Goal: Navigation & Orientation: Find specific page/section

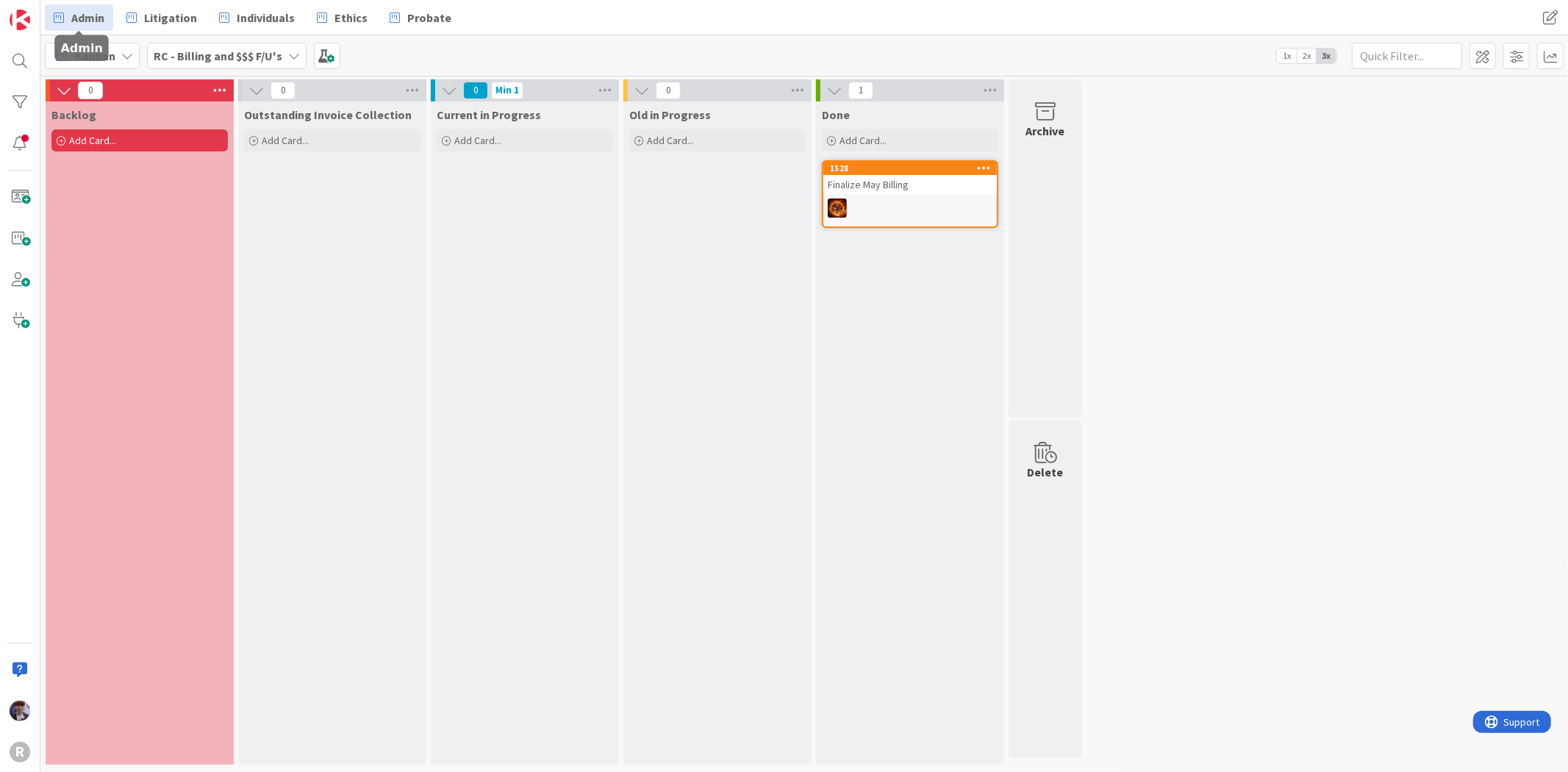
click at [82, 9] on span "Admin" at bounding box center [88, 17] width 33 height 17
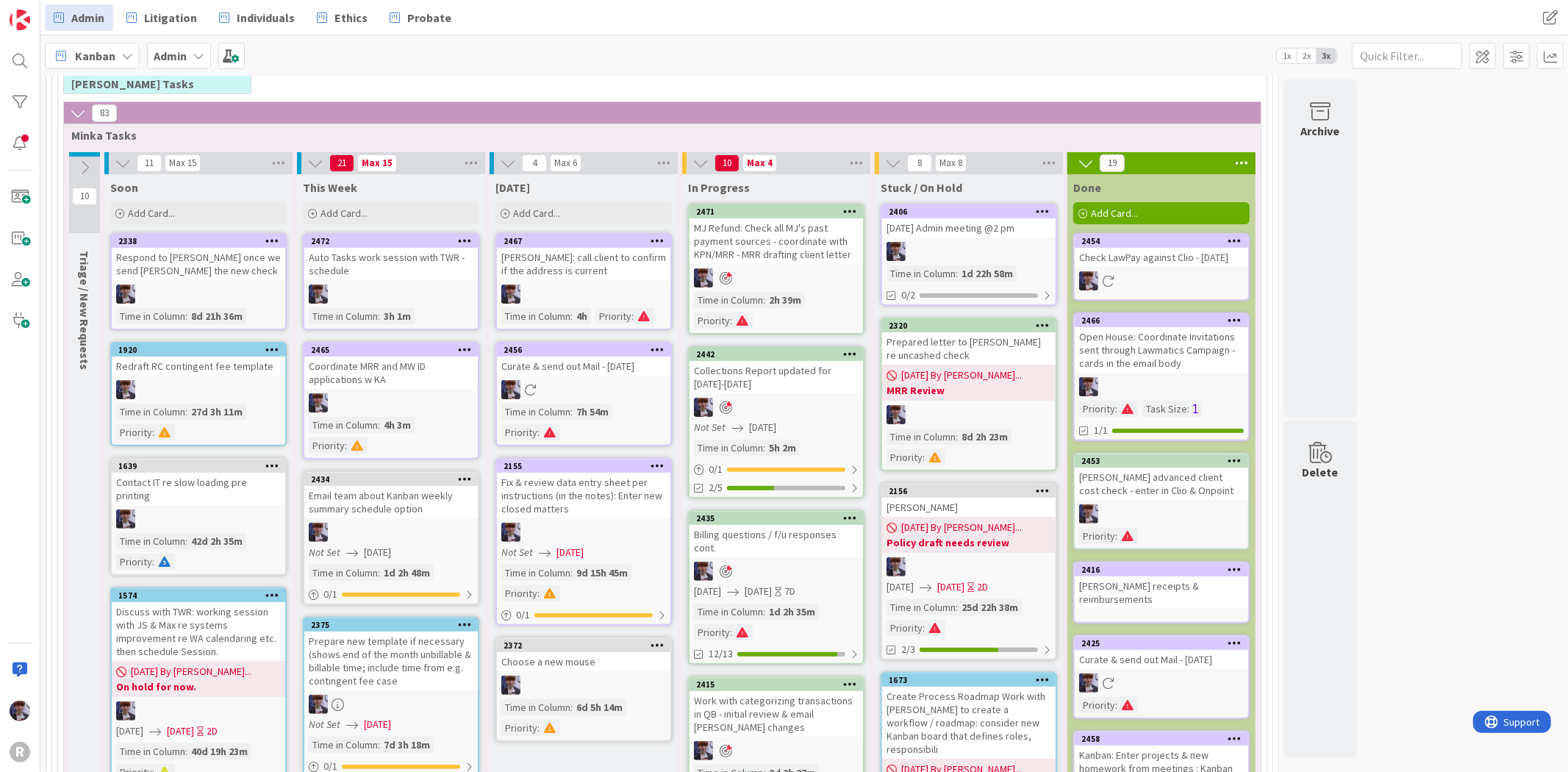
scroll to position [326, 0]
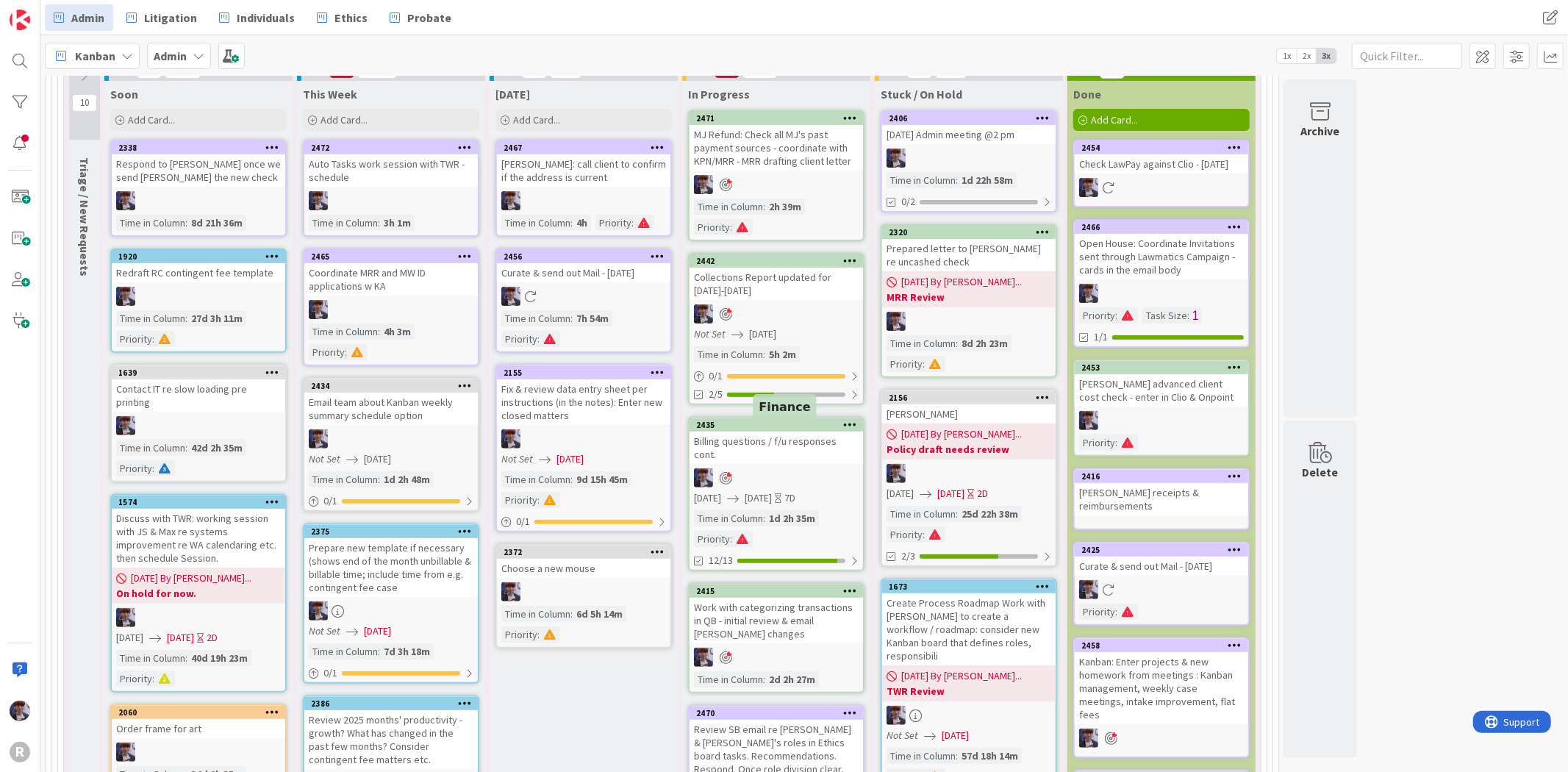
click at [800, 468] on div at bounding box center [776, 477] width 173 height 19
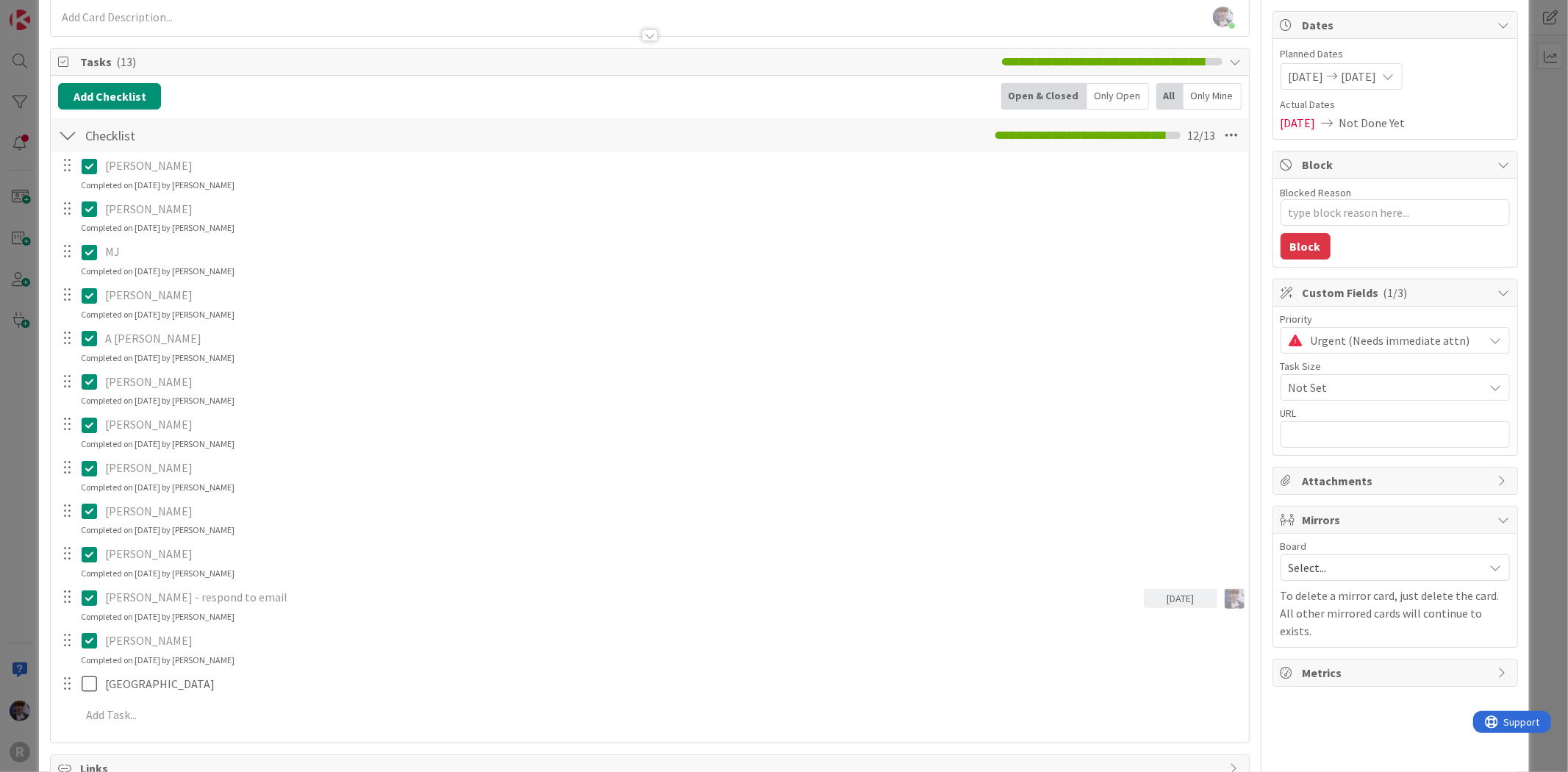
scroll to position [245, 0]
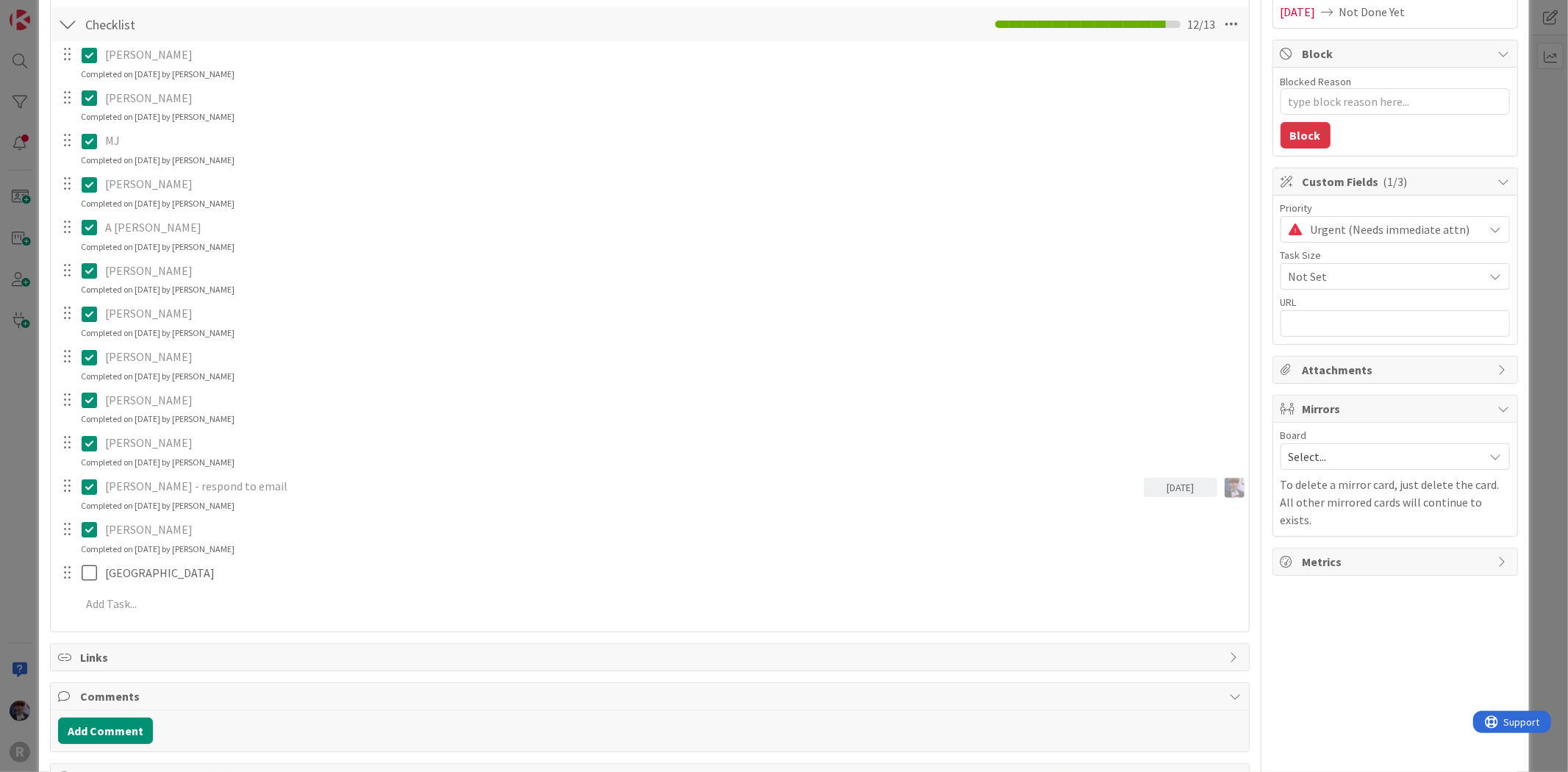
click at [78, 576] on div at bounding box center [78, 573] width 41 height 26
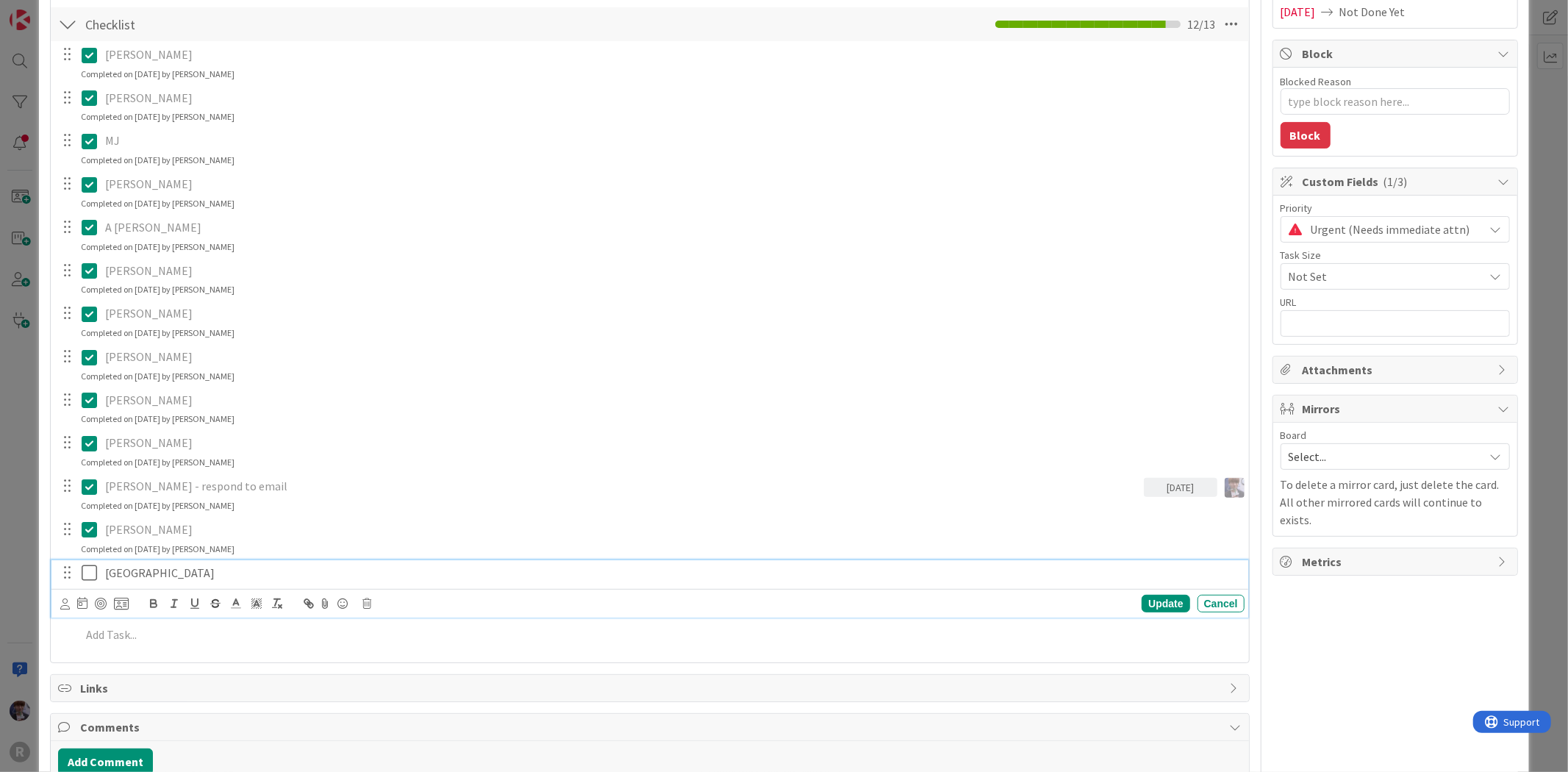
click at [84, 573] on icon at bounding box center [92, 572] width 22 height 17
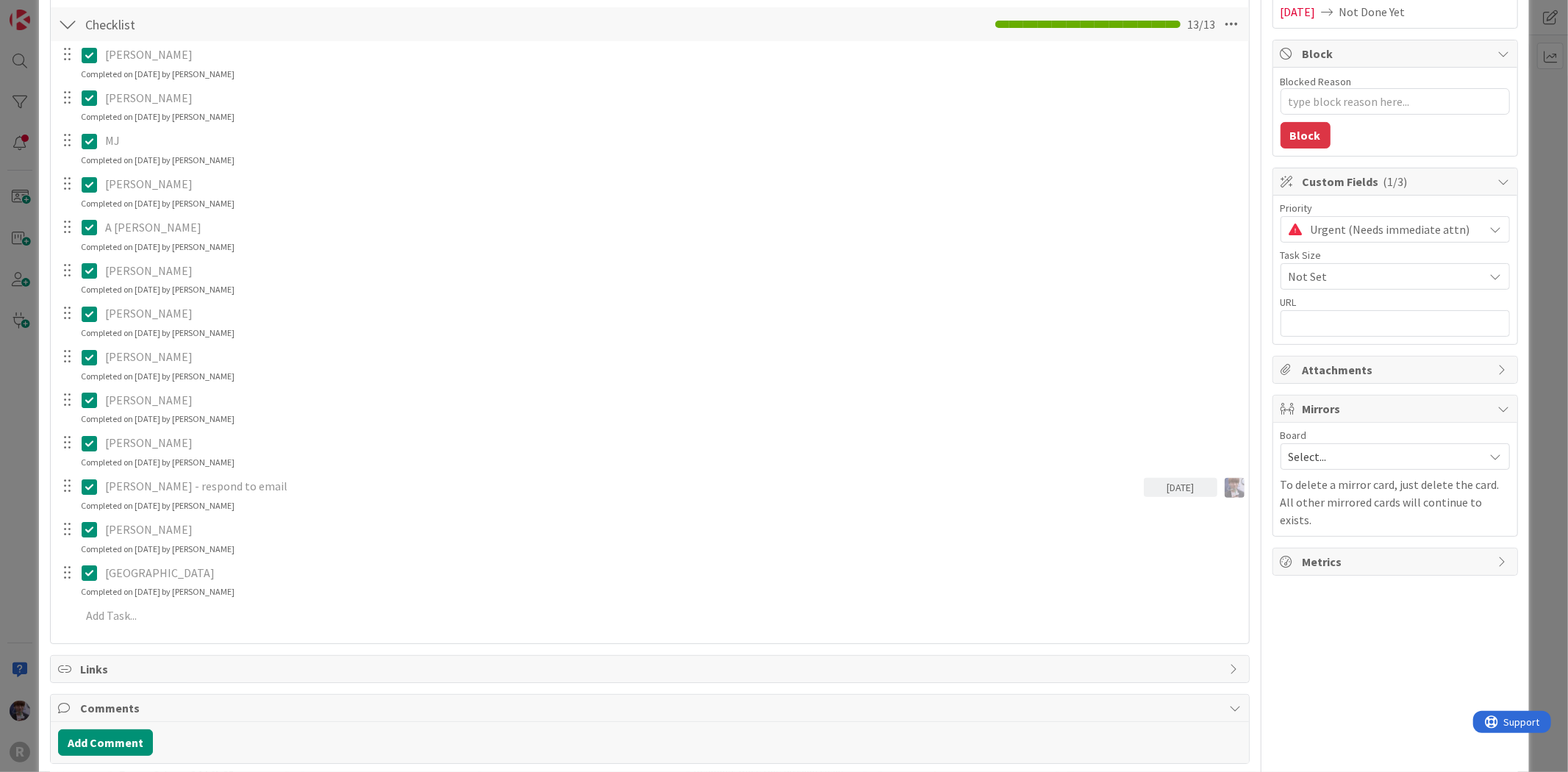
type textarea "x"
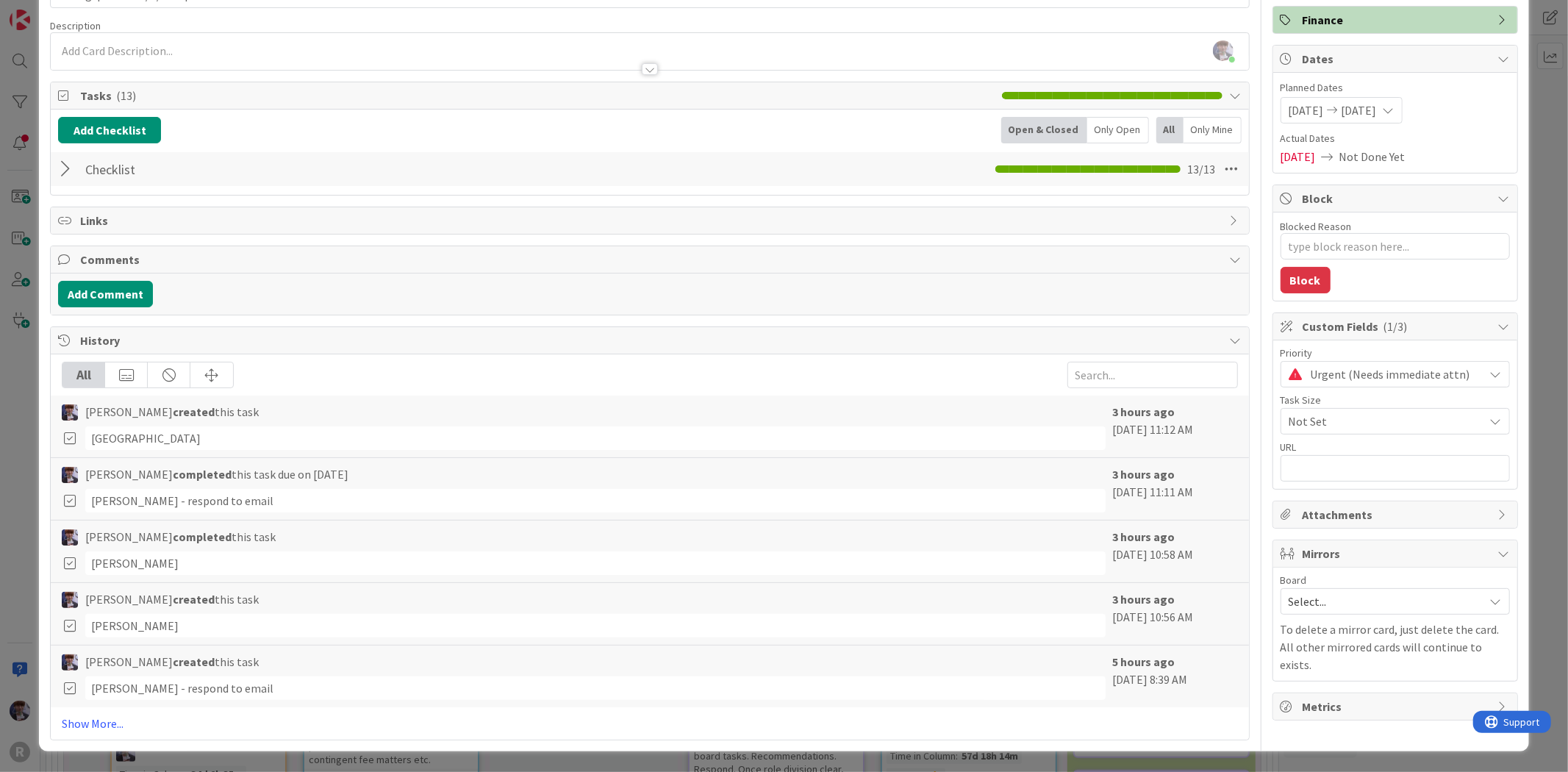
click at [115, 606] on span "Minka Laine Friesen created this task" at bounding box center [172, 599] width 173 height 17
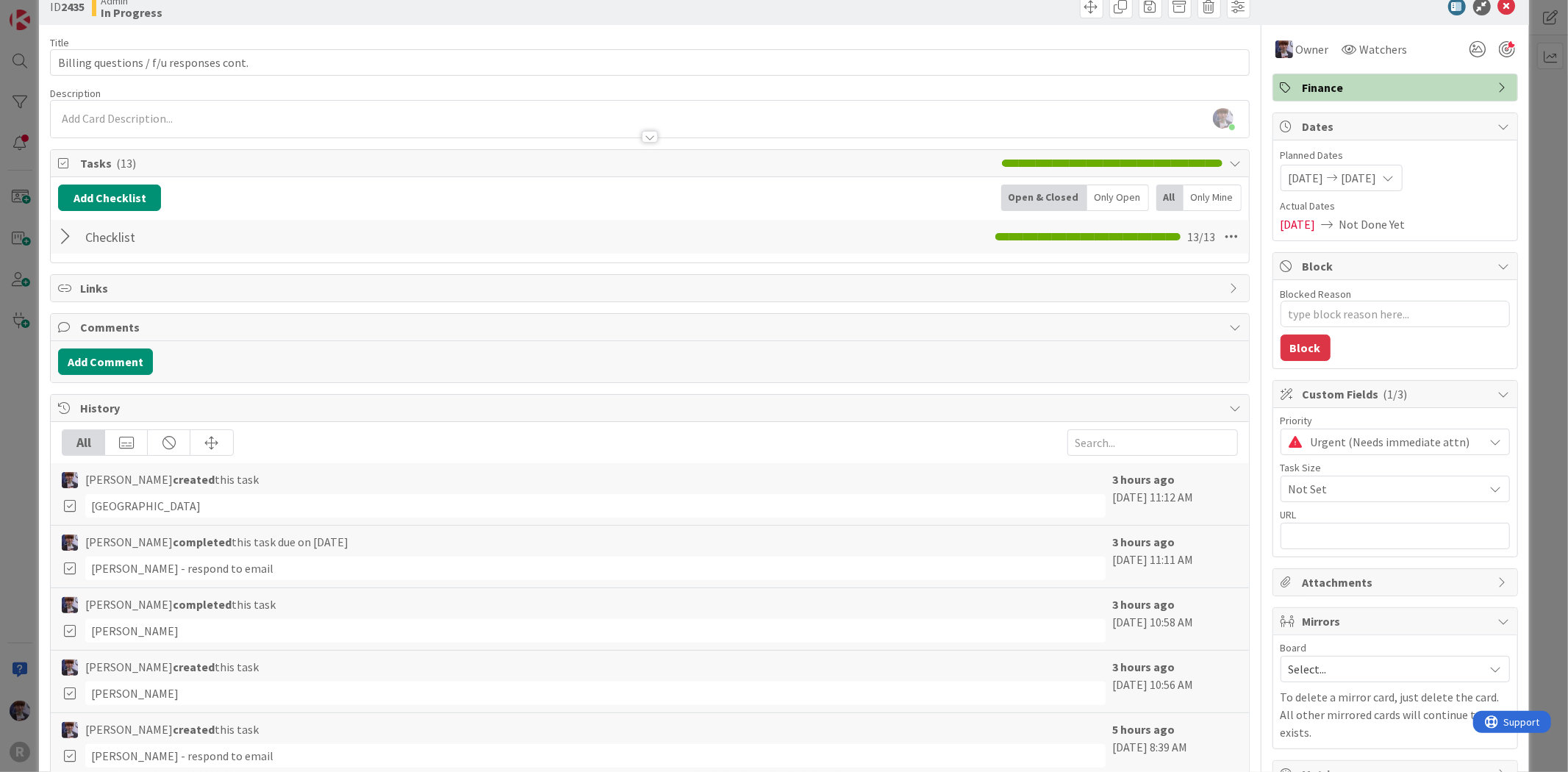
scroll to position [0, 0]
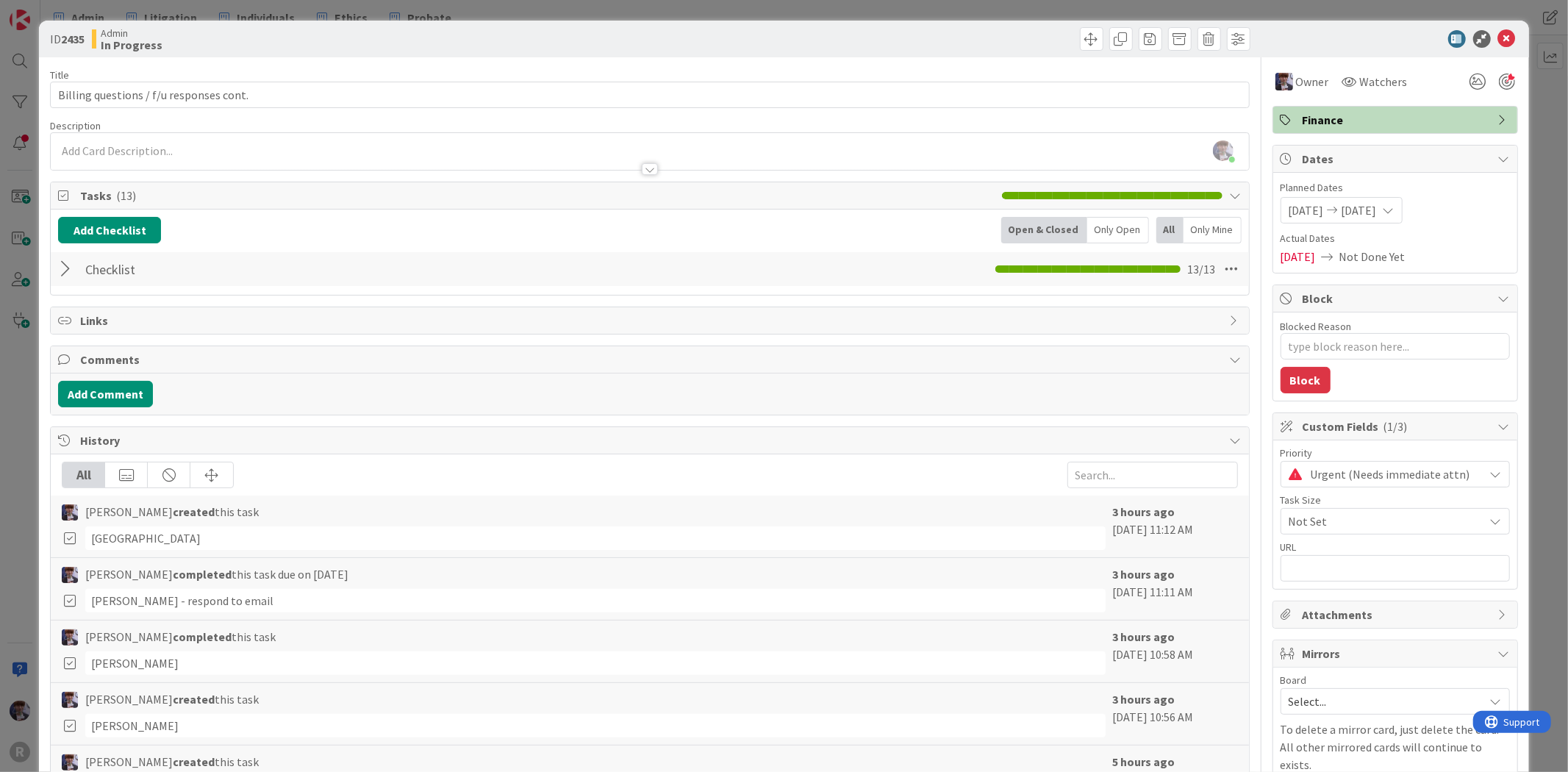
click at [16, 443] on div "ID 2435 Admin In Progress Title 39 / 128 Billing questions / f/u responses cont…" at bounding box center [784, 386] width 1568 height 772
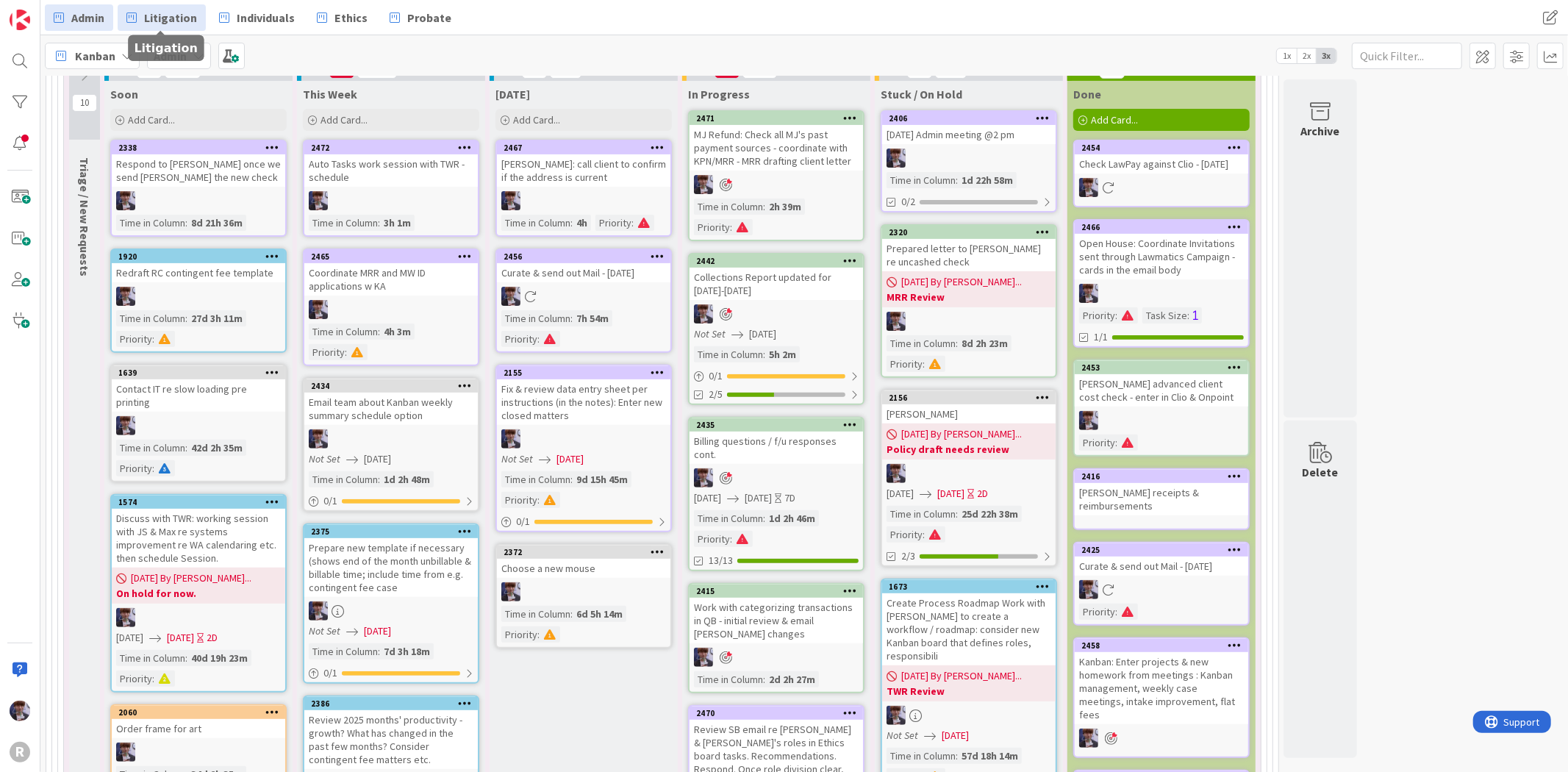
click at [145, 17] on span "Litigation" at bounding box center [170, 17] width 53 height 17
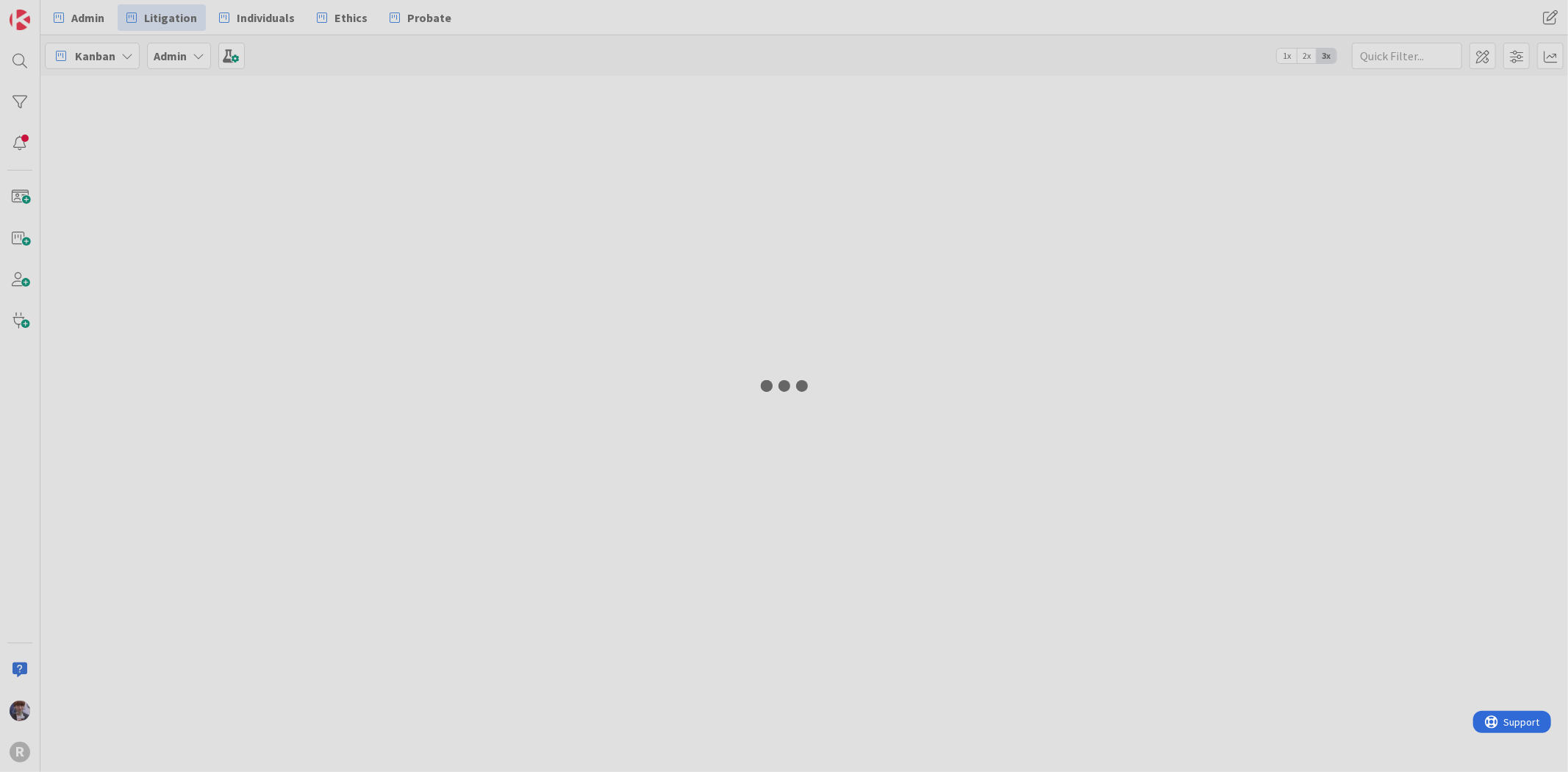
type input "holm"
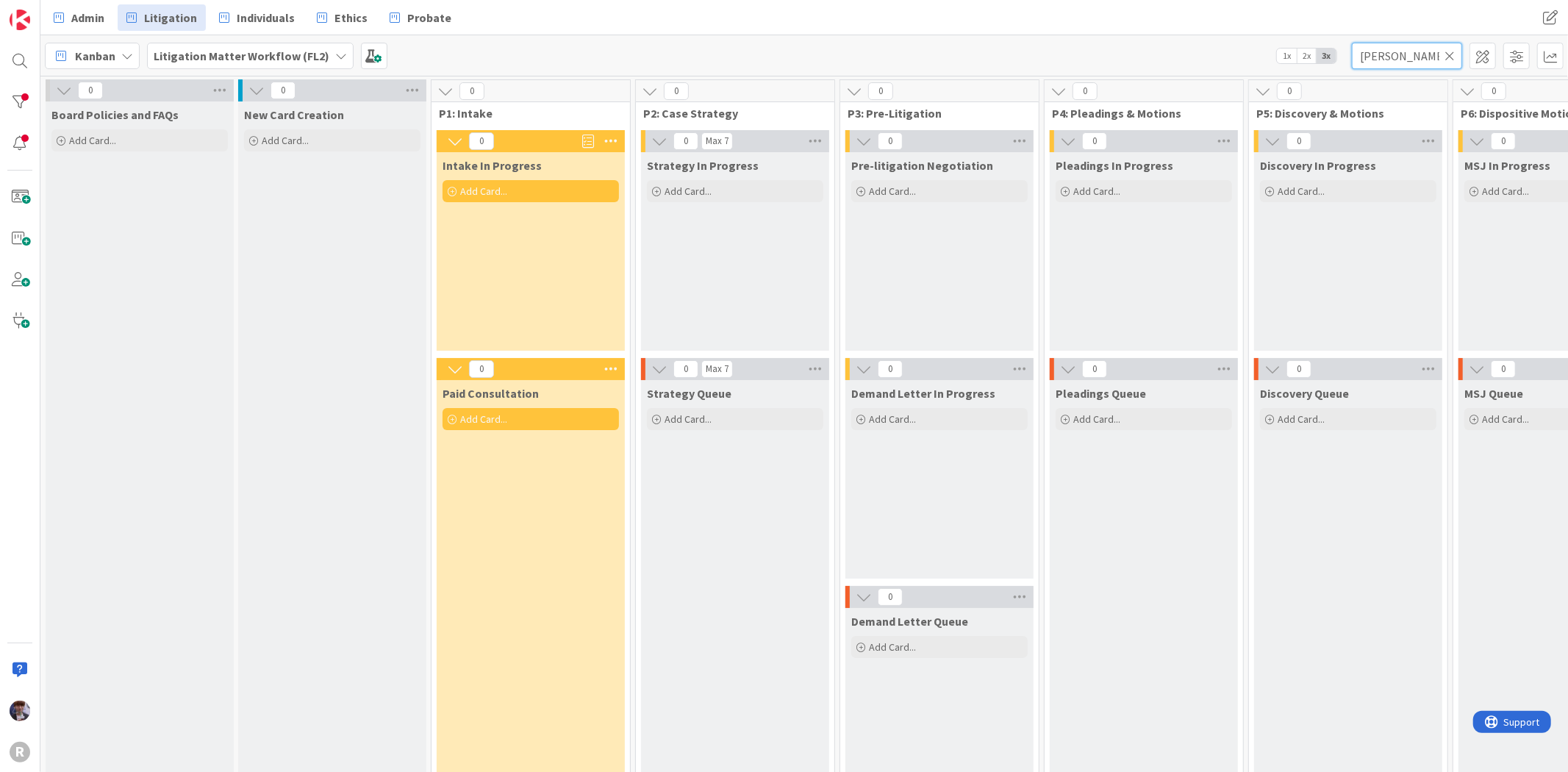
drag, startPoint x: 1401, startPoint y: 63, endPoint x: 1315, endPoint y: 70, distance: 86.3
click at [1315, 70] on div "Kanban Litigation Matter Workflow (FL2) 1x 2x 3x holm" at bounding box center [805, 56] width 1528 height 41
click at [872, 37] on div "Kanban Litigation Matter Workflow (FL2) 1x 2x 3x" at bounding box center [805, 56] width 1528 height 41
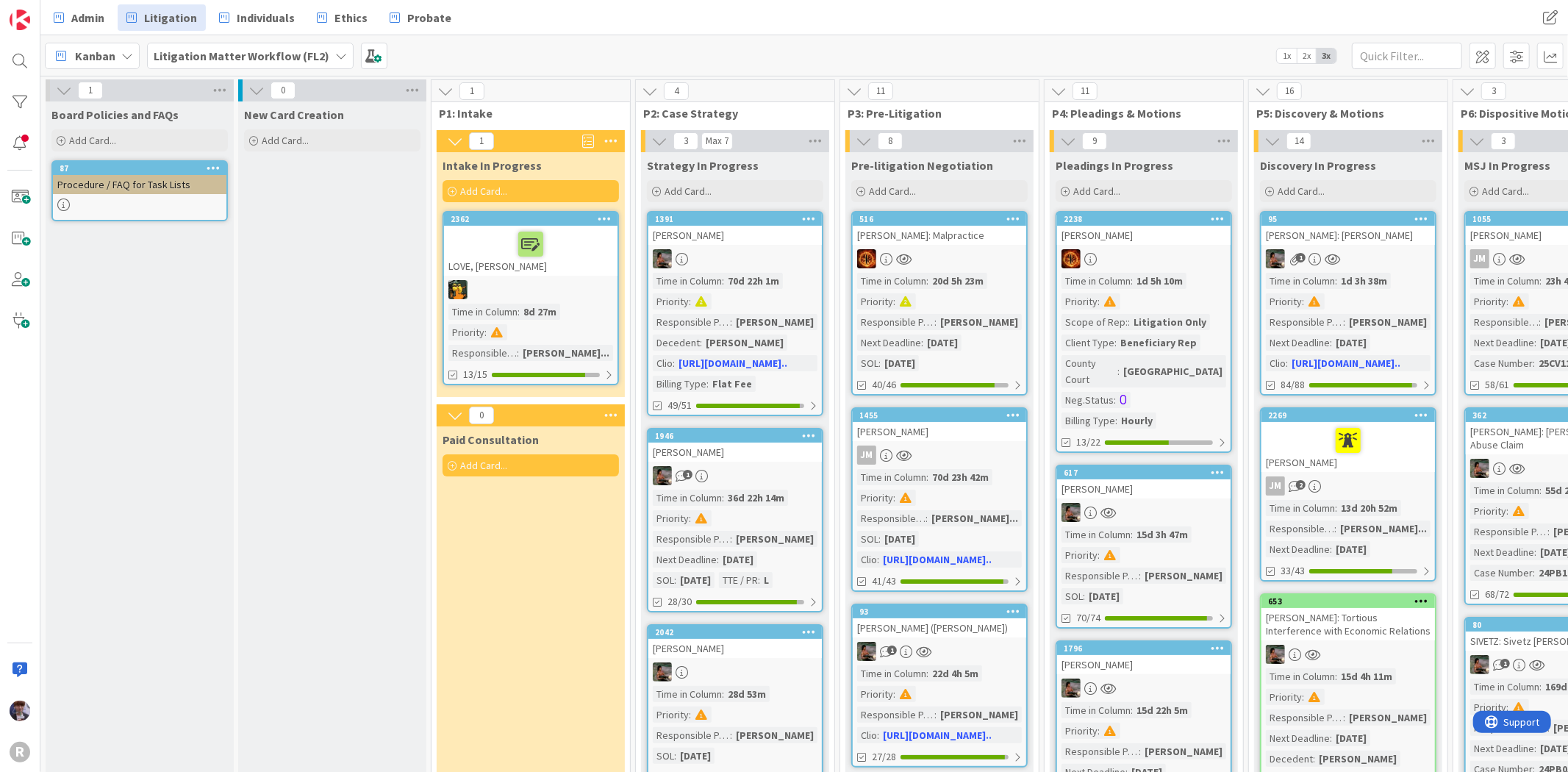
click at [567, 262] on div "LOVE, Forrest" at bounding box center [531, 250] width 173 height 50
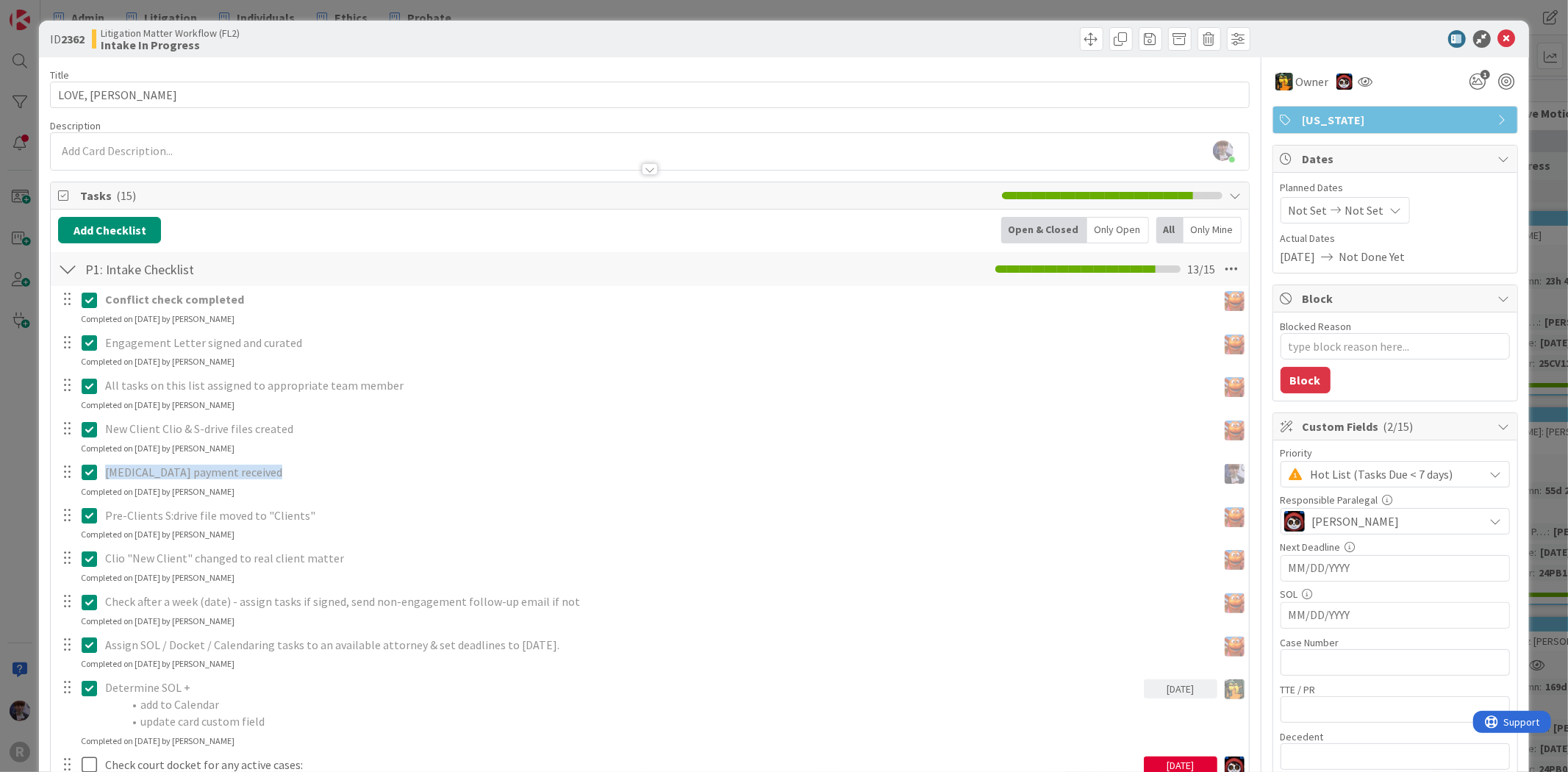
click at [1128, 226] on div "Only Open" at bounding box center [1118, 230] width 62 height 26
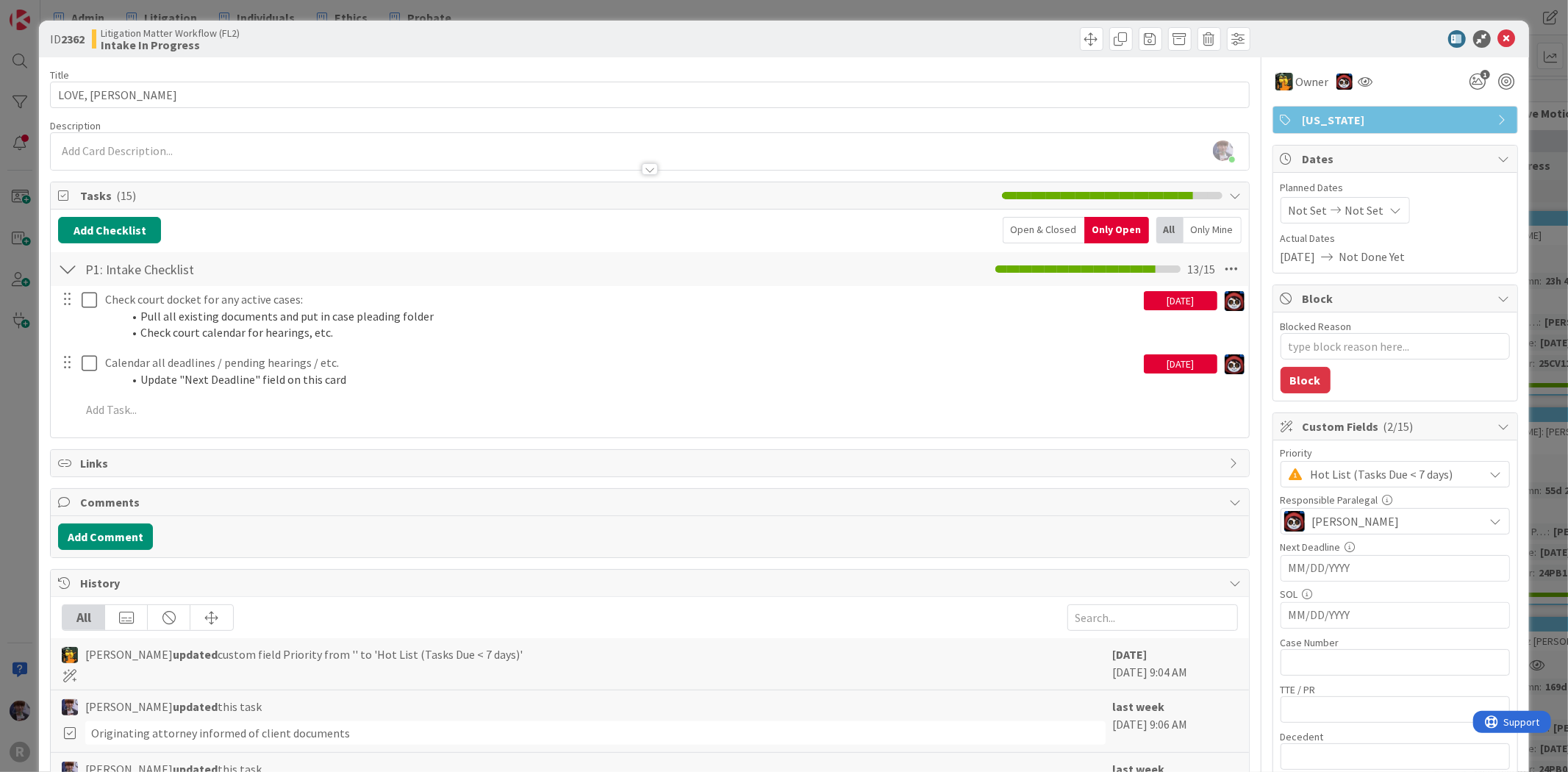
click at [26, 369] on div "ID 2362 Litigation Matter Workflow (FL2) Intake In Progress Title 13 / 128 LOVE…" at bounding box center [784, 386] width 1568 height 772
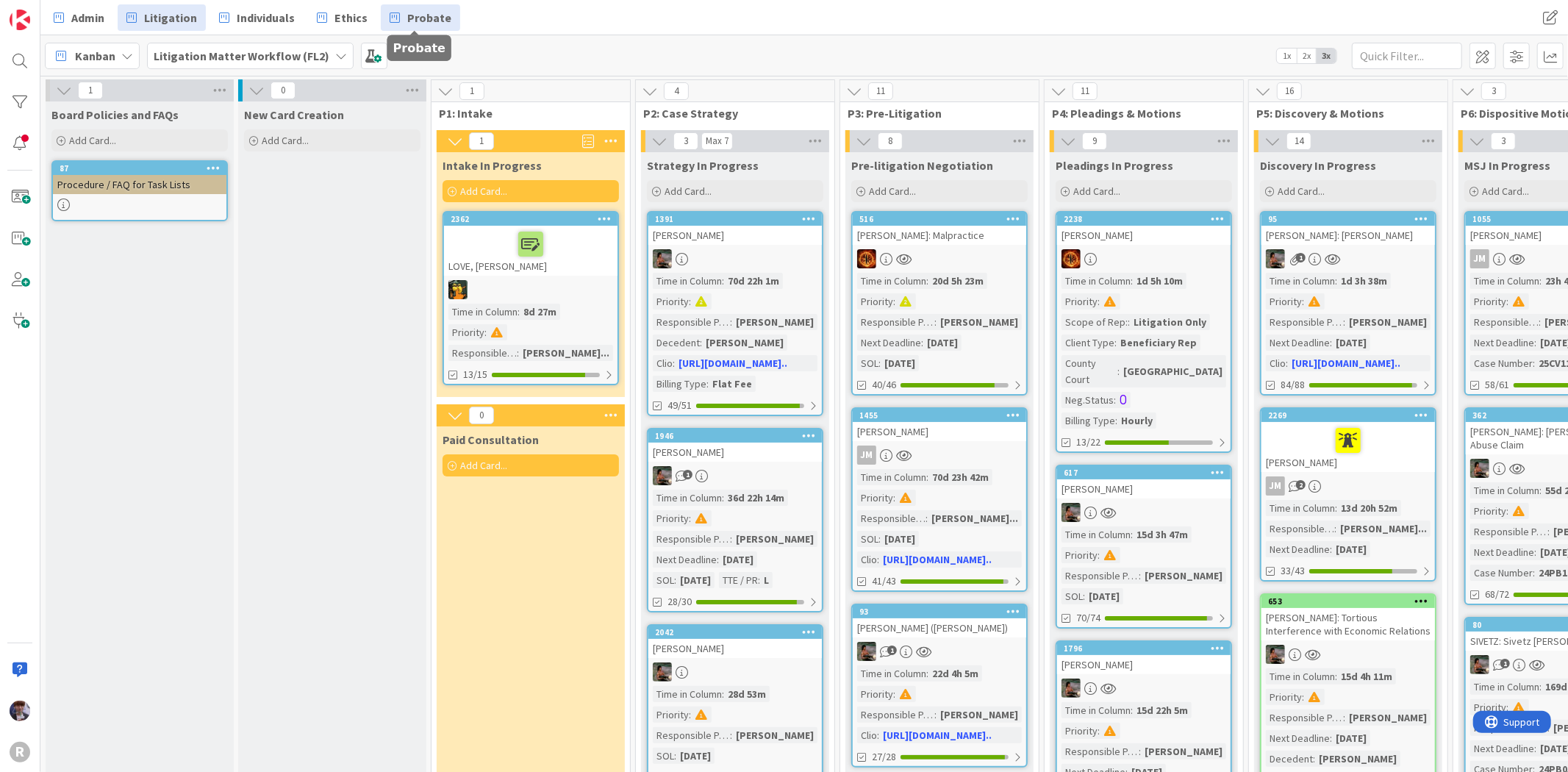
click at [413, 20] on span "Probate" at bounding box center [429, 17] width 44 height 17
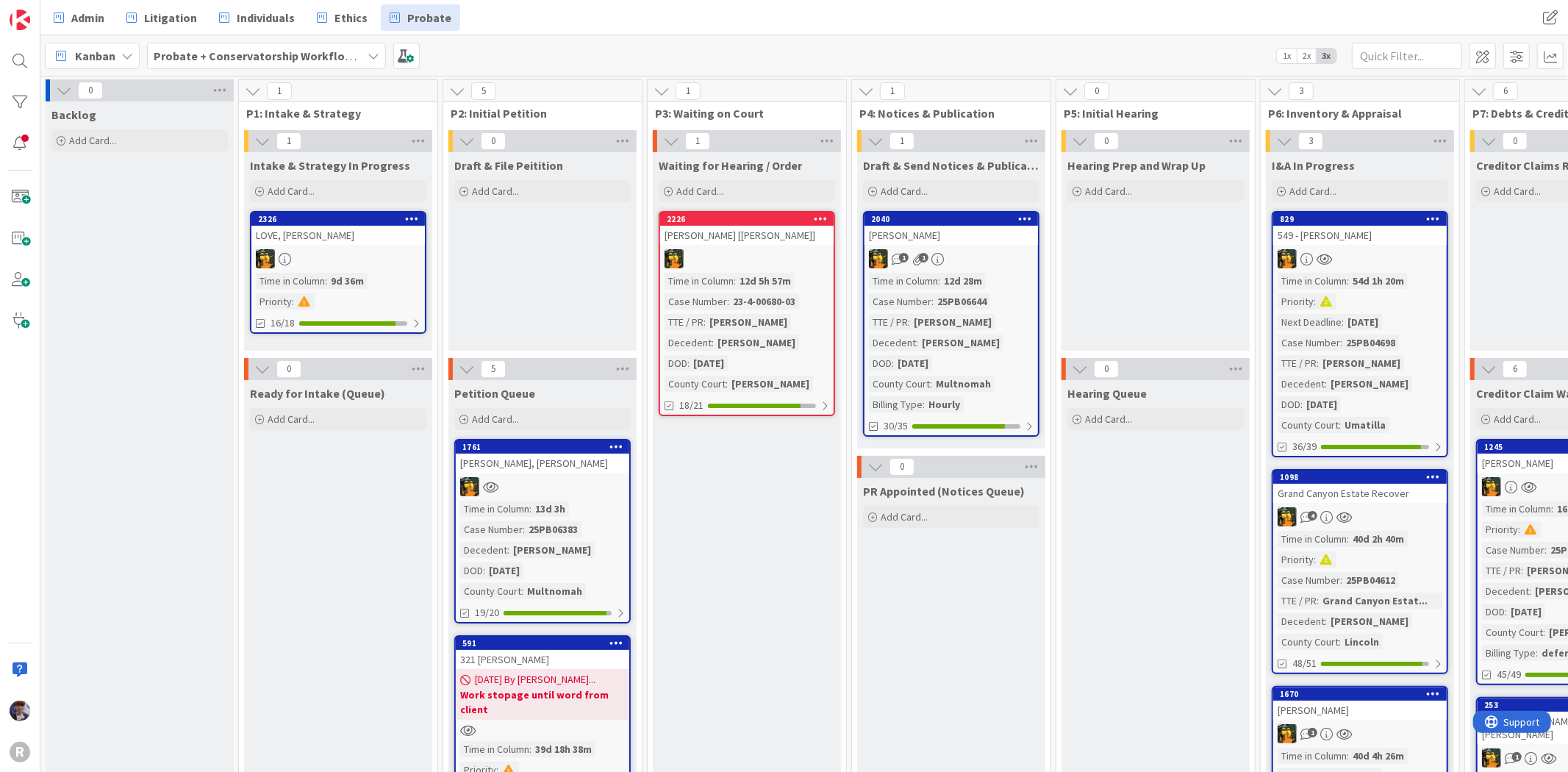
click at [307, 233] on div "LOVE, Forrest" at bounding box center [338, 234] width 173 height 19
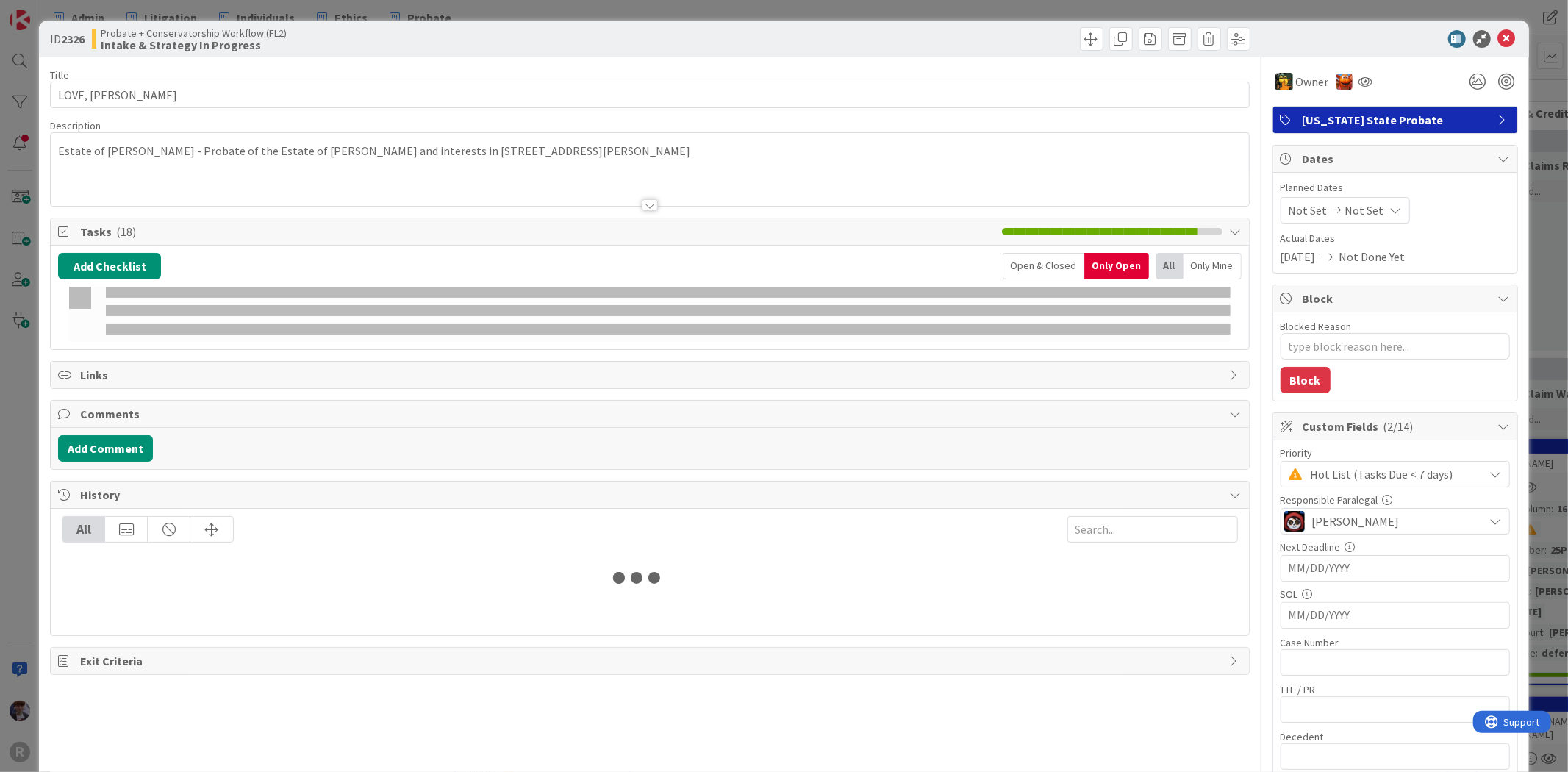
type textarea "x"
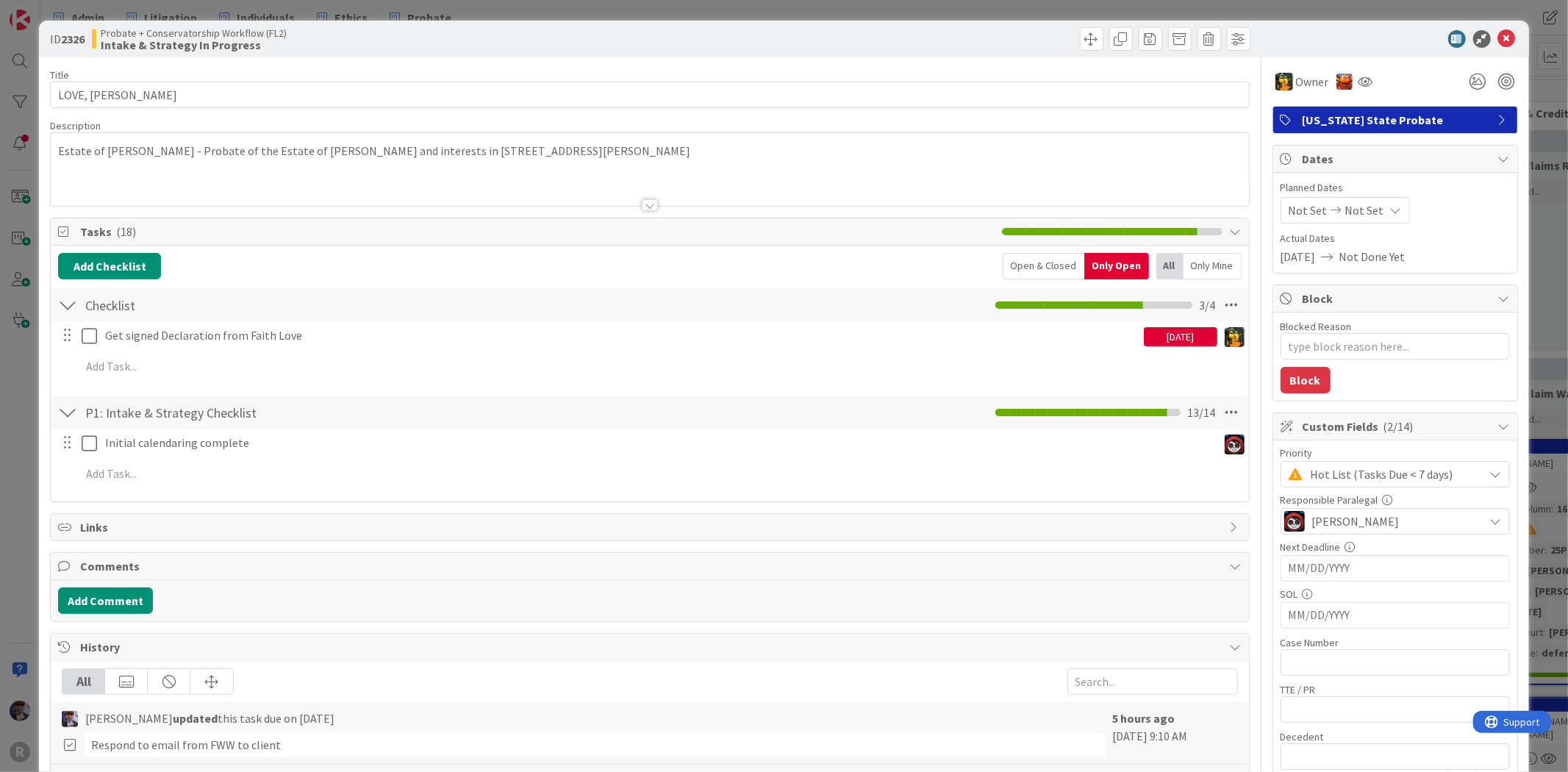
click at [31, 357] on div "ID 2326 Probate + Conservatorship Workflow (FL2) Intake & Strategy In Progress …" at bounding box center [784, 386] width 1568 height 772
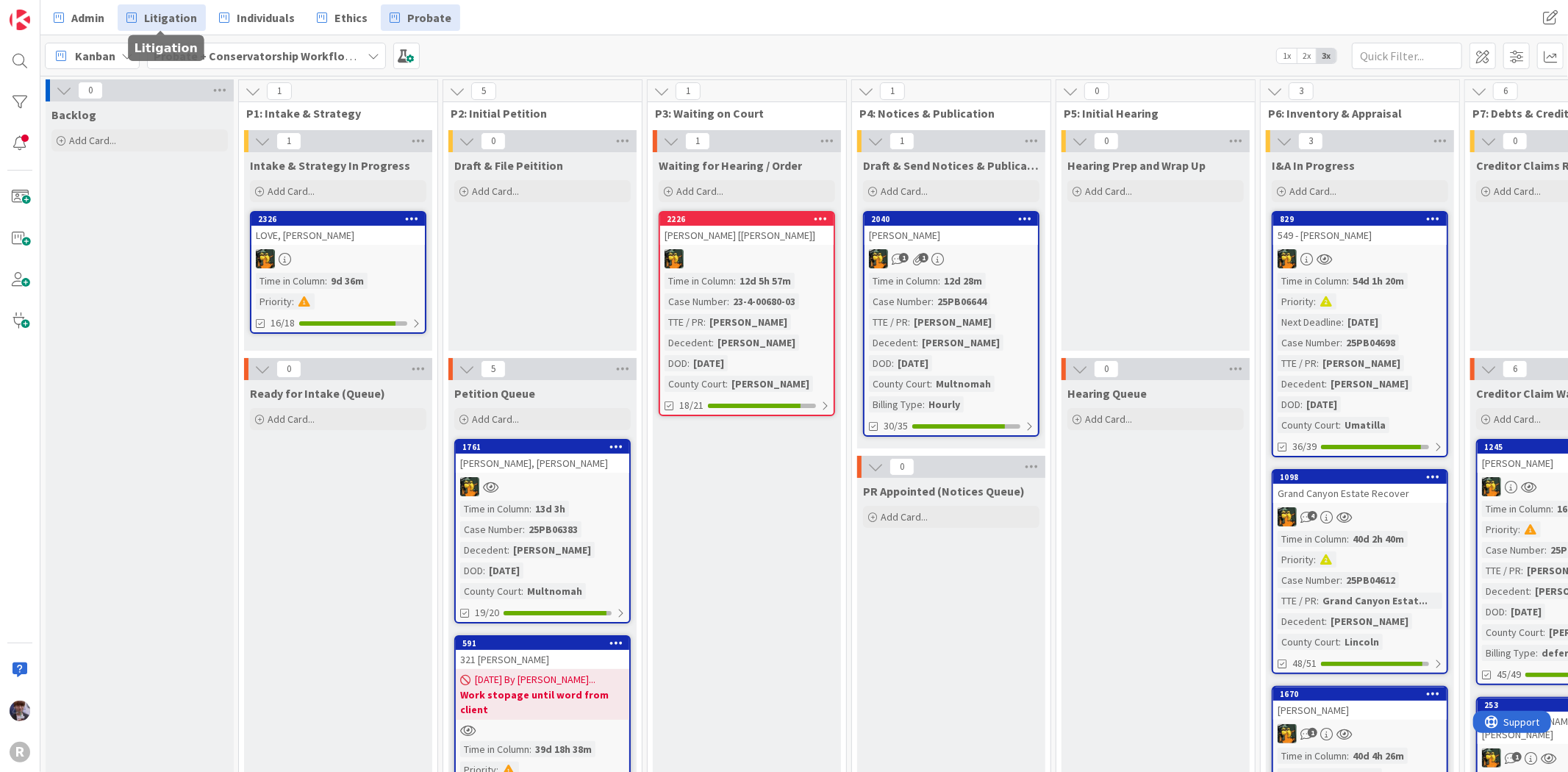
click at [167, 25] on span "Litigation" at bounding box center [170, 17] width 53 height 17
